Goal: Task Accomplishment & Management: Manage account settings

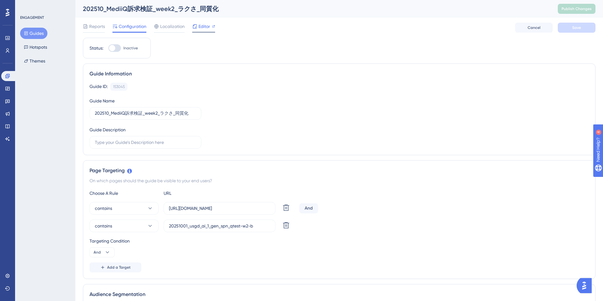
click at [208, 26] on span "Editor" at bounding box center [204, 27] width 12 height 8
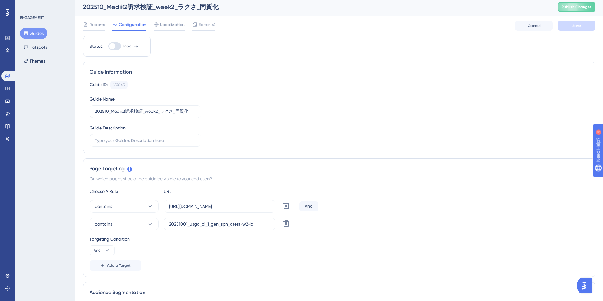
scroll to position [2, 0]
click at [574, 5] on span "Publish Changes" at bounding box center [576, 6] width 30 height 5
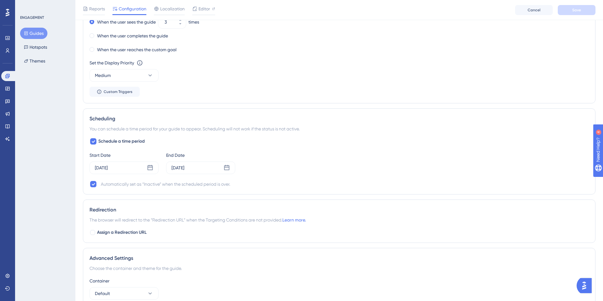
scroll to position [510, 0]
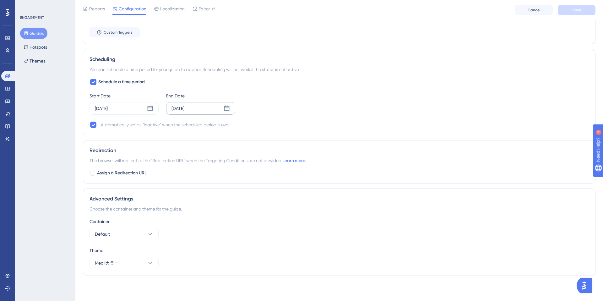
click at [228, 108] on icon at bounding box center [227, 108] width 6 height 6
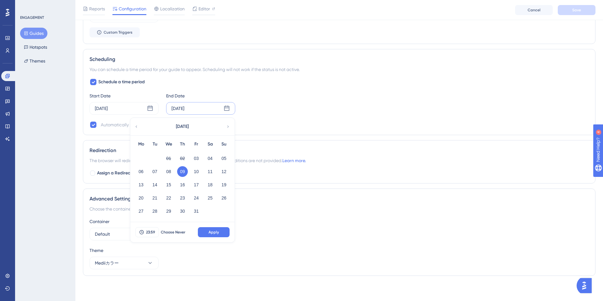
click at [35, 140] on div "ENGAGEMENT Guides Hotspots Themes" at bounding box center [45, 150] width 60 height 301
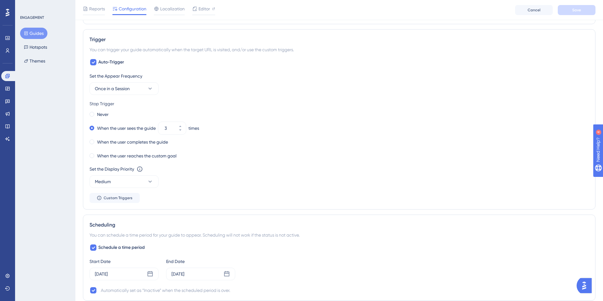
scroll to position [0, 0]
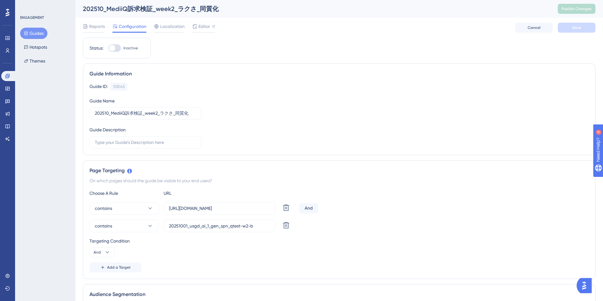
click at [118, 50] on div at bounding box center [114, 48] width 13 height 8
click at [108, 48] on input "Inactive" at bounding box center [108, 48] width 0 height 0
checkbox input "true"
click at [578, 29] on span "Save" at bounding box center [576, 27] width 9 height 5
click at [574, 8] on span "Publish Changes" at bounding box center [576, 8] width 30 height 5
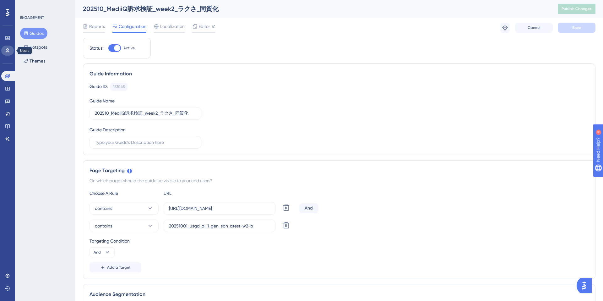
click at [7, 52] on icon at bounding box center [7, 50] width 5 height 5
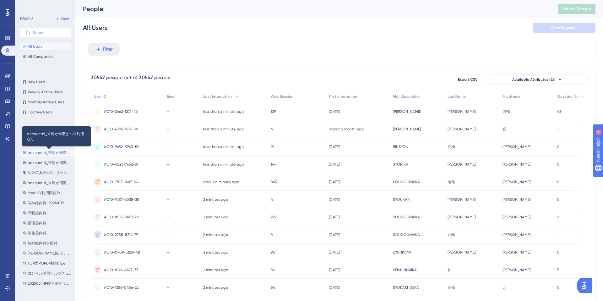
click at [52, 154] on span "accountid_末尾が奇数かつQ利用なし" at bounding box center [50, 152] width 45 height 5
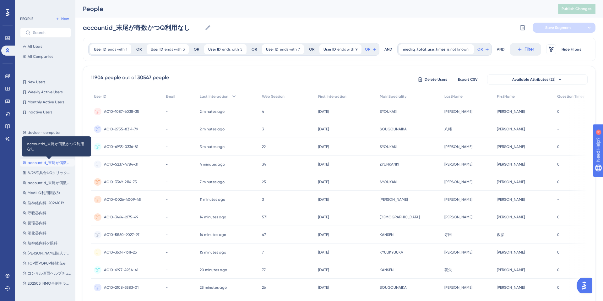
click at [49, 162] on span "accountid_末尾が偶数かつQ利用なし" at bounding box center [50, 162] width 45 height 5
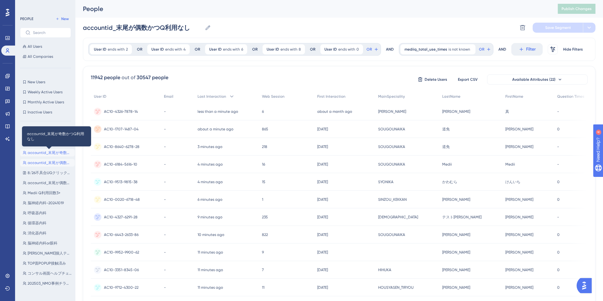
click at [42, 153] on span "accountid_末尾が奇数かつQ利用なし" at bounding box center [50, 152] width 45 height 5
type input "accountid_末尾が奇数かつQ利用なし"
